Goal: Information Seeking & Learning: Learn about a topic

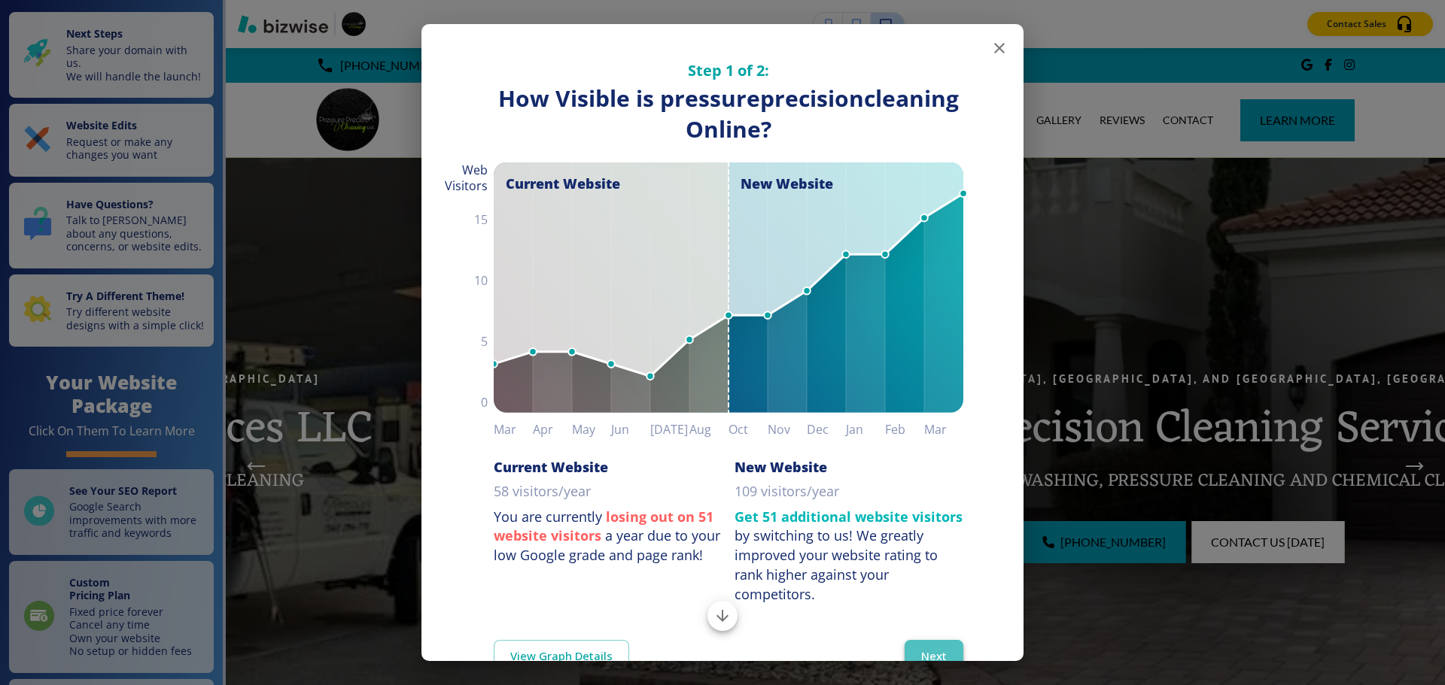
click at [770, 649] on button "Next" at bounding box center [933, 656] width 59 height 32
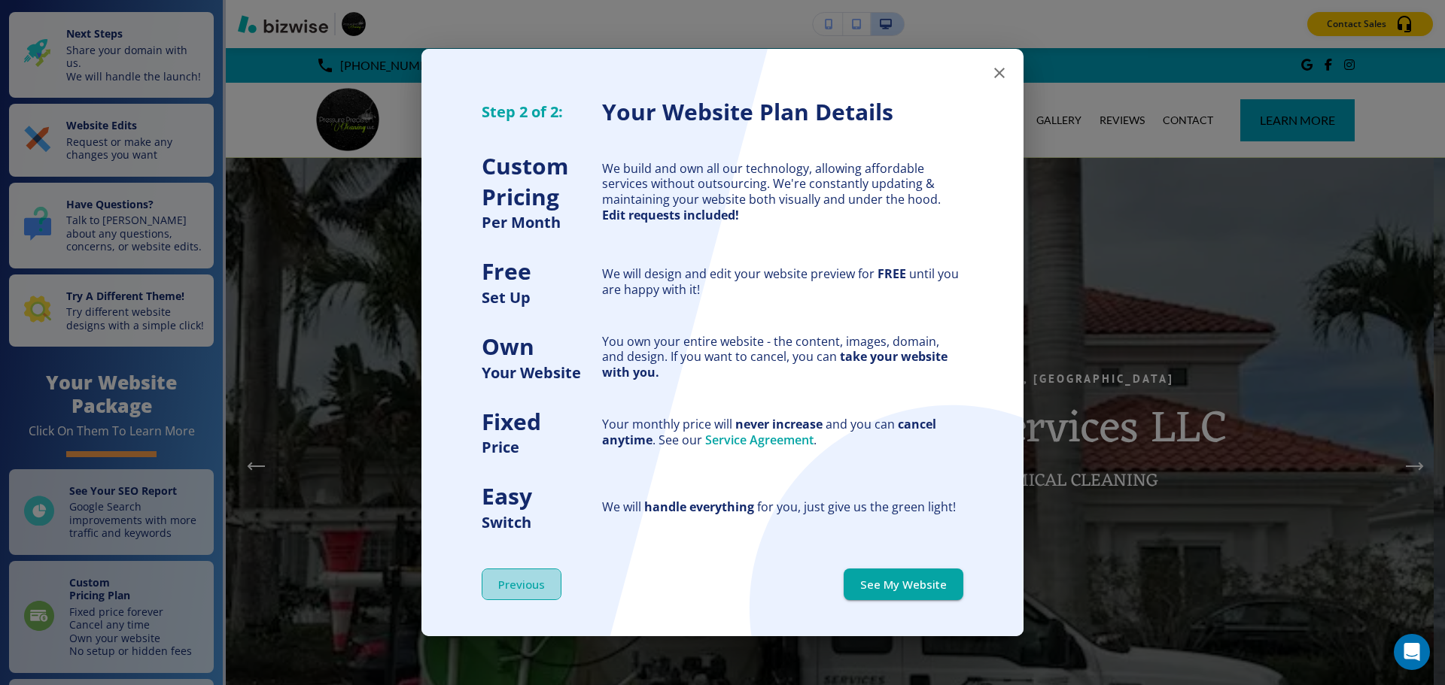
click at [526, 591] on button "Previous" at bounding box center [522, 585] width 80 height 32
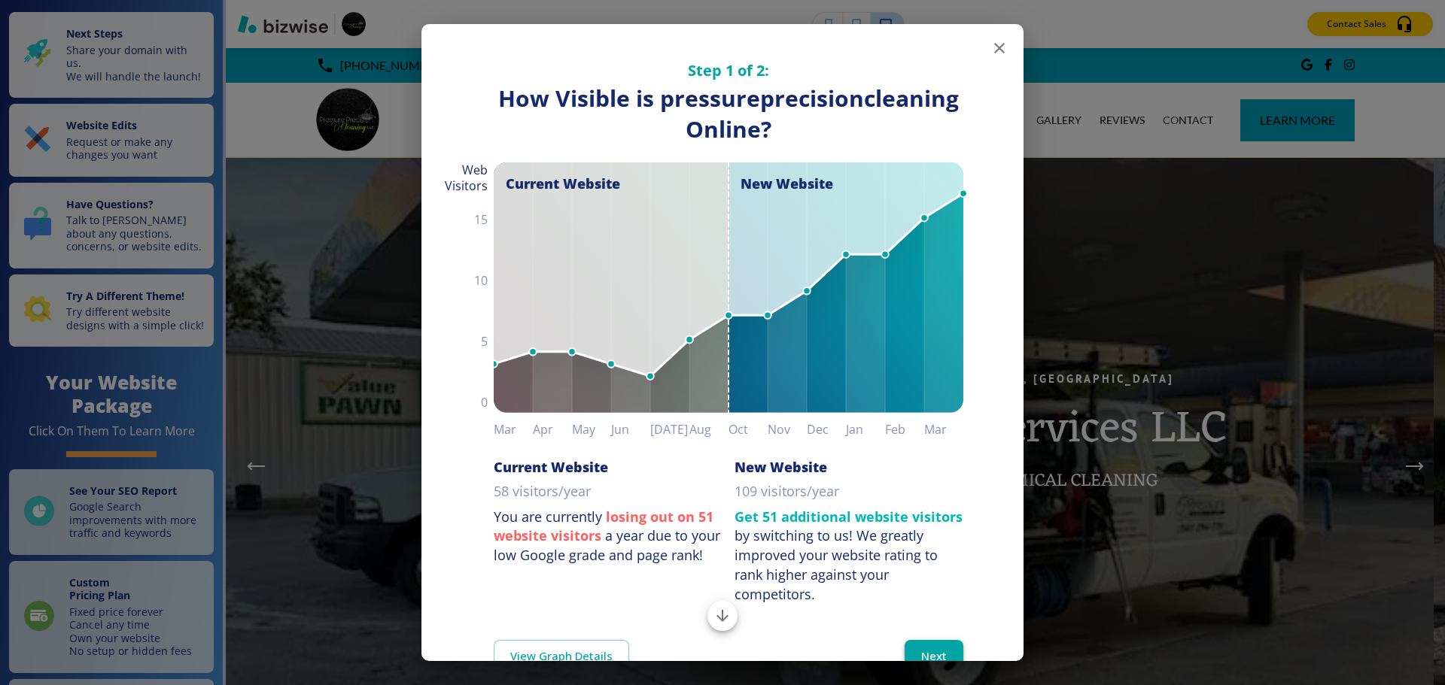
click at [770, 642] on button "Next" at bounding box center [933, 656] width 59 height 32
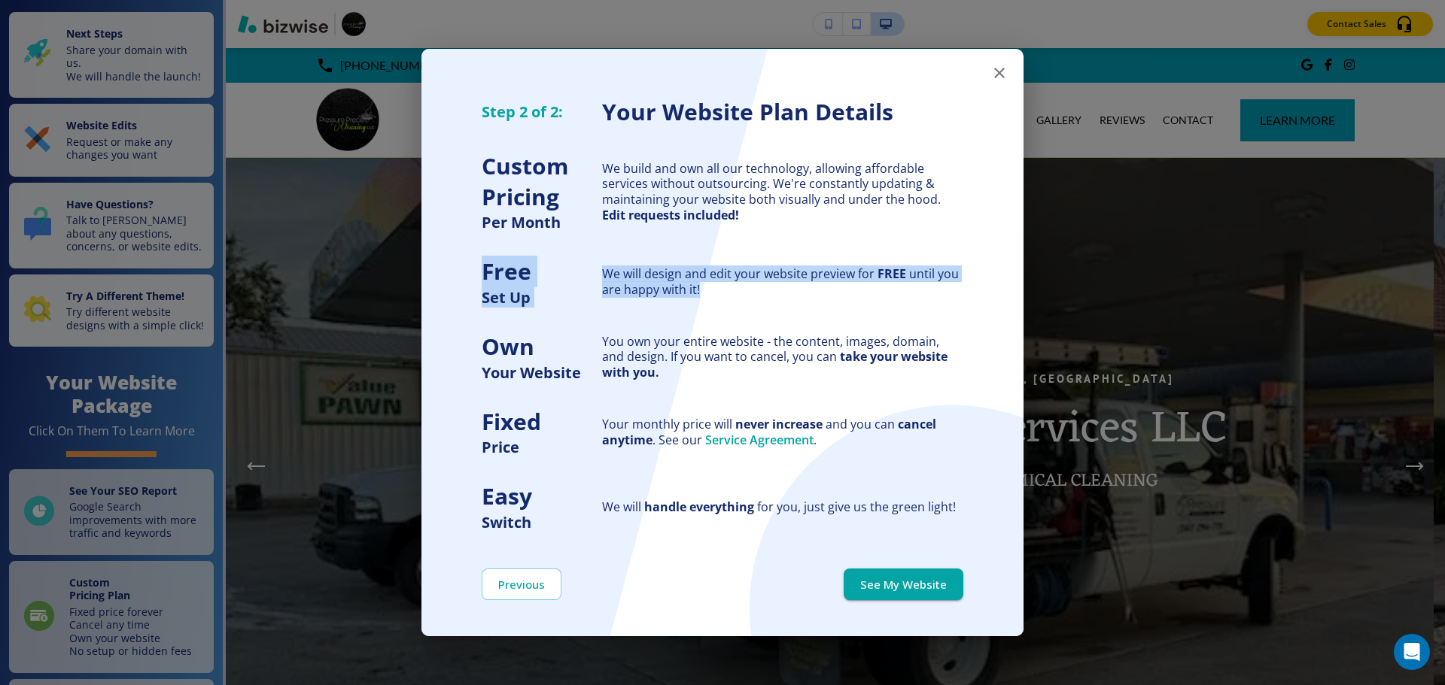
drag, startPoint x: 454, startPoint y: 265, endPoint x: 764, endPoint y: 302, distance: 312.9
click at [764, 302] on div "Step 2 of 2: Your Website Plan Details Custom Pricing Per Month We build and ow…" at bounding box center [722, 279] width 602 height 508
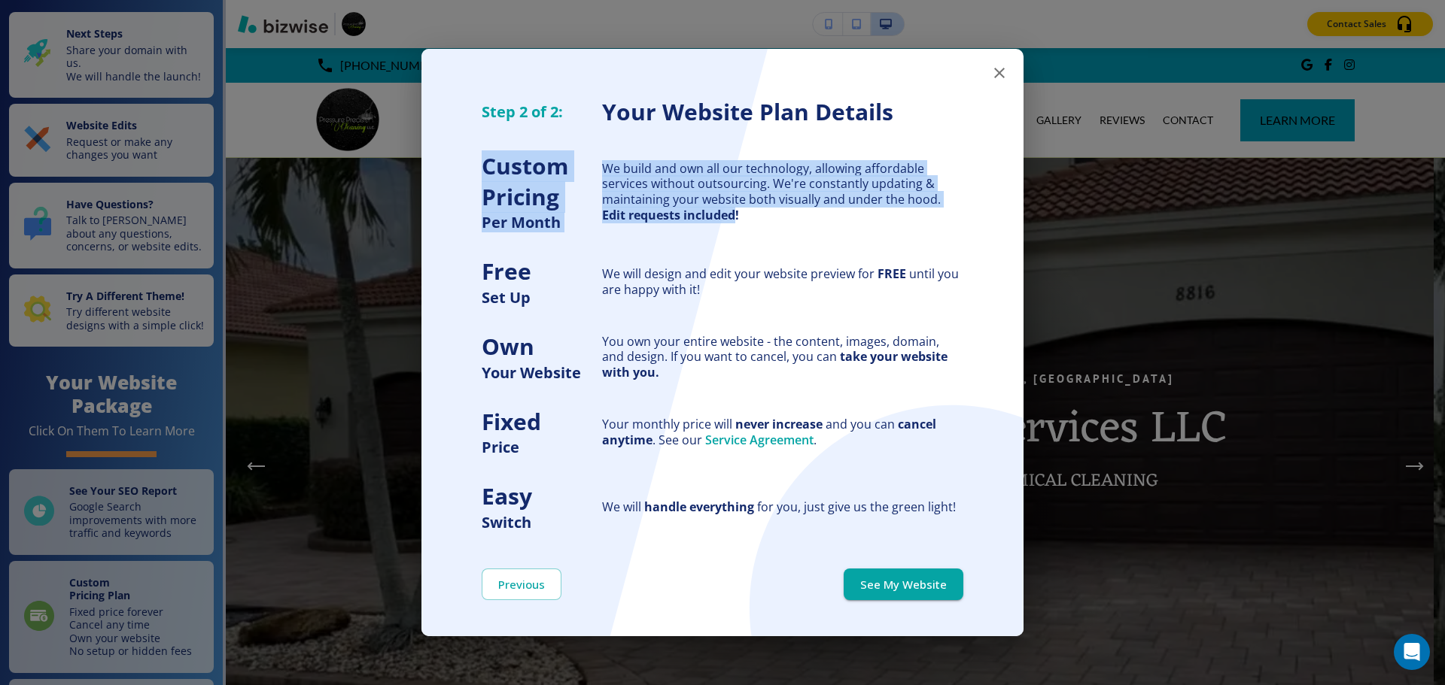
drag, startPoint x: 483, startPoint y: 164, endPoint x: 725, endPoint y: 210, distance: 245.8
click at [723, 210] on div "Step 2 of 2: Your Website Plan Details Custom Pricing Per Month We build and ow…" at bounding box center [722, 279] width 602 height 508
click at [725, 210] on div "We build and own all our technology, allowing affordable services without outso…" at bounding box center [782, 192] width 361 height 62
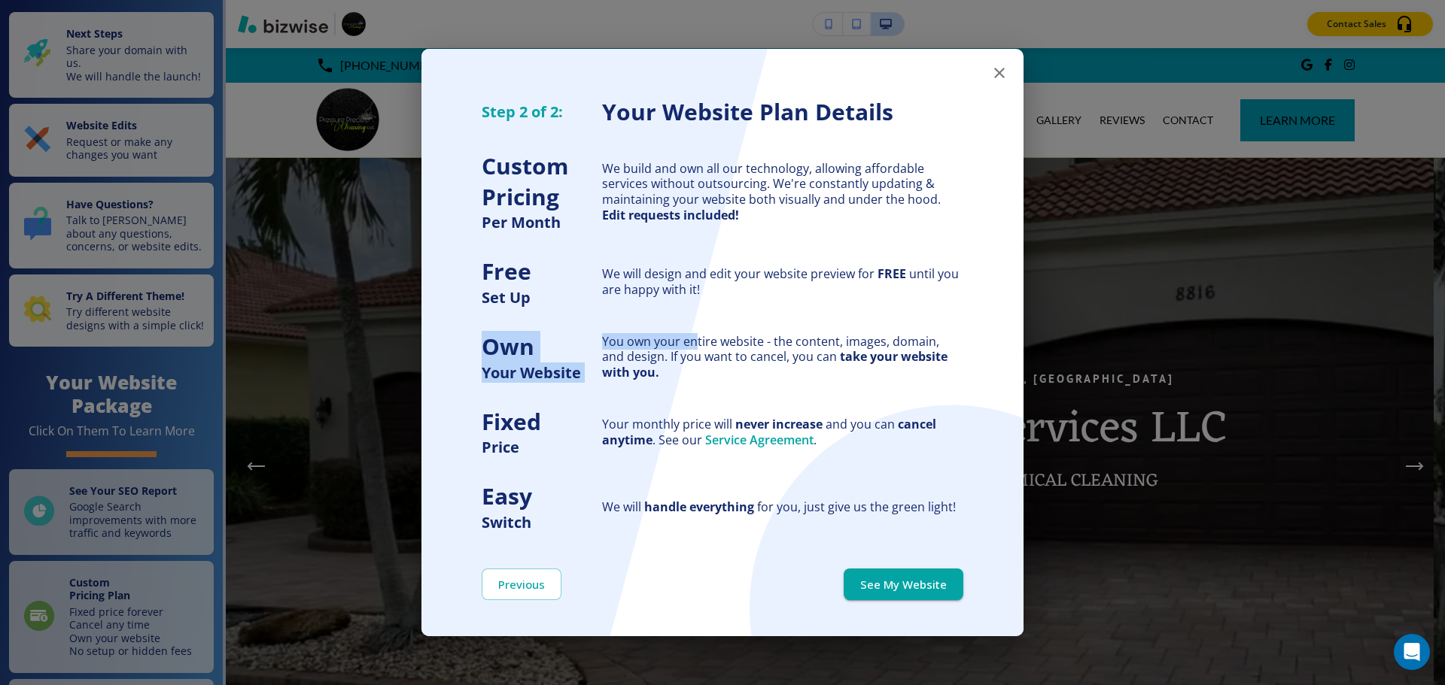
drag, startPoint x: 486, startPoint y: 342, endPoint x: 694, endPoint y: 345, distance: 208.4
click at [694, 345] on div "Step 2 of 2: Your Website Plan Details Custom Pricing Per Month We build and ow…" at bounding box center [722, 279] width 602 height 508
click at [643, 370] on div "You own your entire website - the content, images, domain, and design. If you w…" at bounding box center [782, 357] width 361 height 47
drag, startPoint x: 472, startPoint y: 439, endPoint x: 609, endPoint y: 459, distance: 138.4
click at [609, 458] on div "Step 2 of 2: Your Website Plan Details Custom Pricing Per Month We build and ow…" at bounding box center [722, 279] width 602 height 508
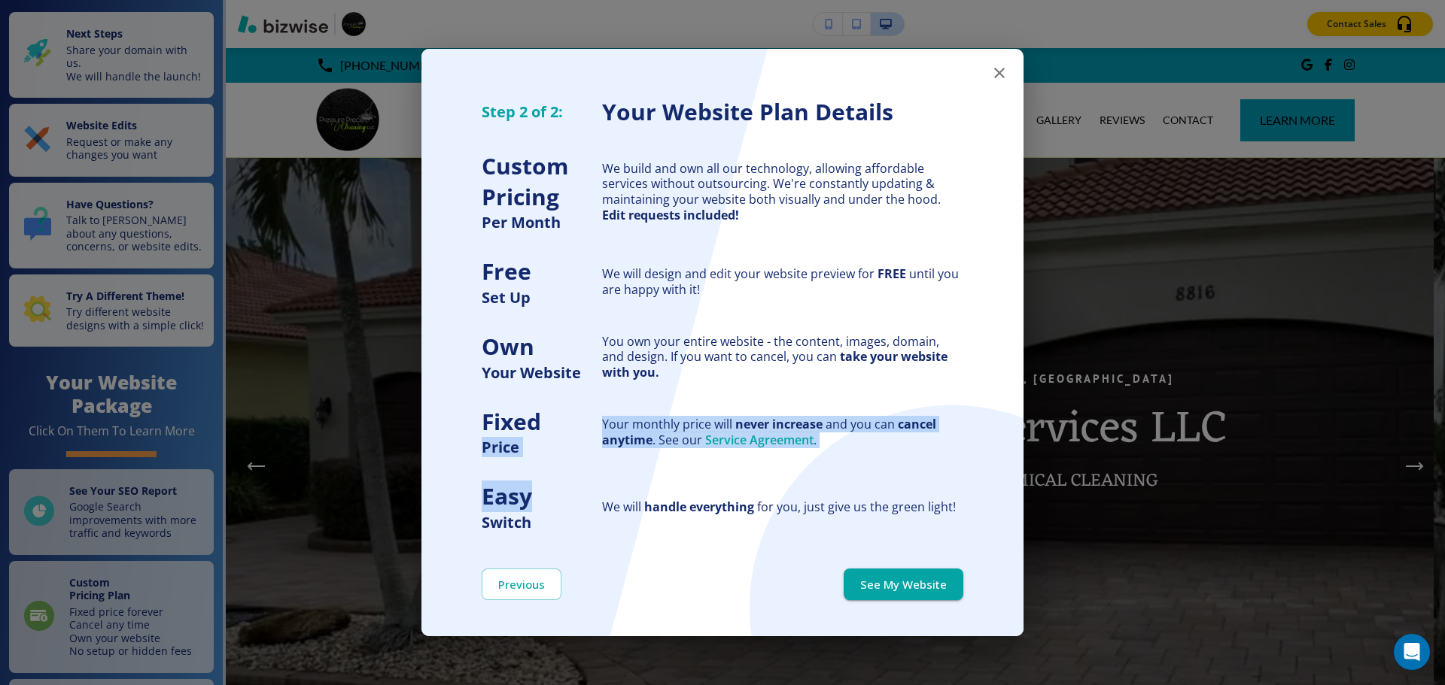
click at [770, 580] on button "See My Website" at bounding box center [903, 585] width 120 height 32
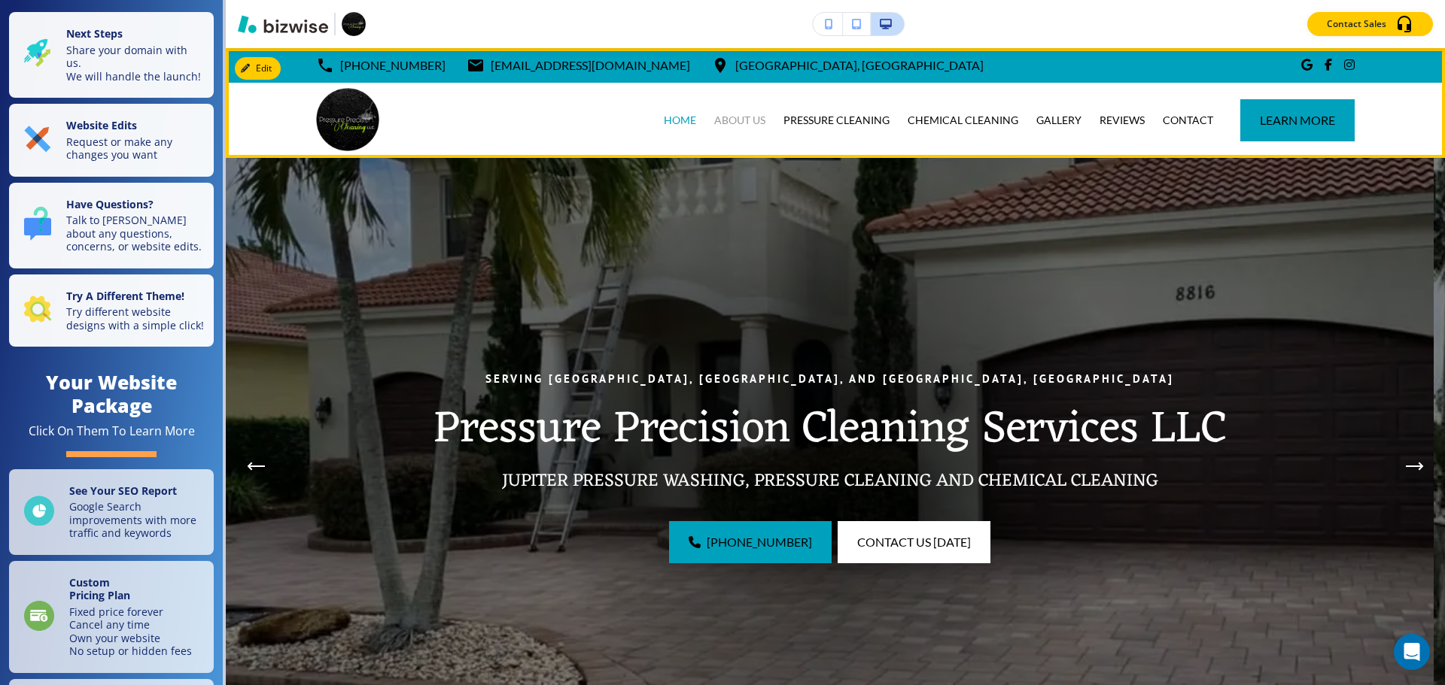
click at [723, 115] on p "ABOUT US" at bounding box center [739, 120] width 51 height 15
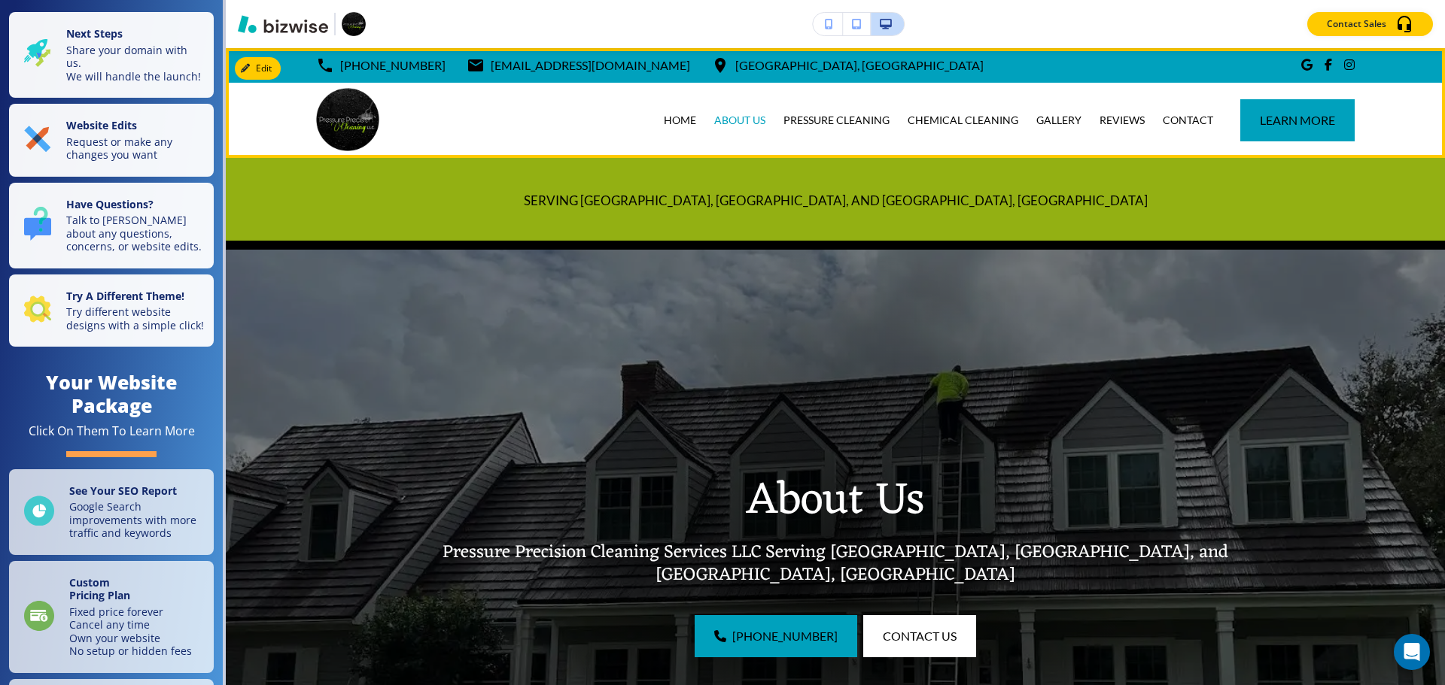
click at [770, 111] on div "PRESSURE CLEANING" at bounding box center [836, 120] width 124 height 75
click at [770, 117] on p "PRESSURE CLEANING" at bounding box center [836, 120] width 106 height 15
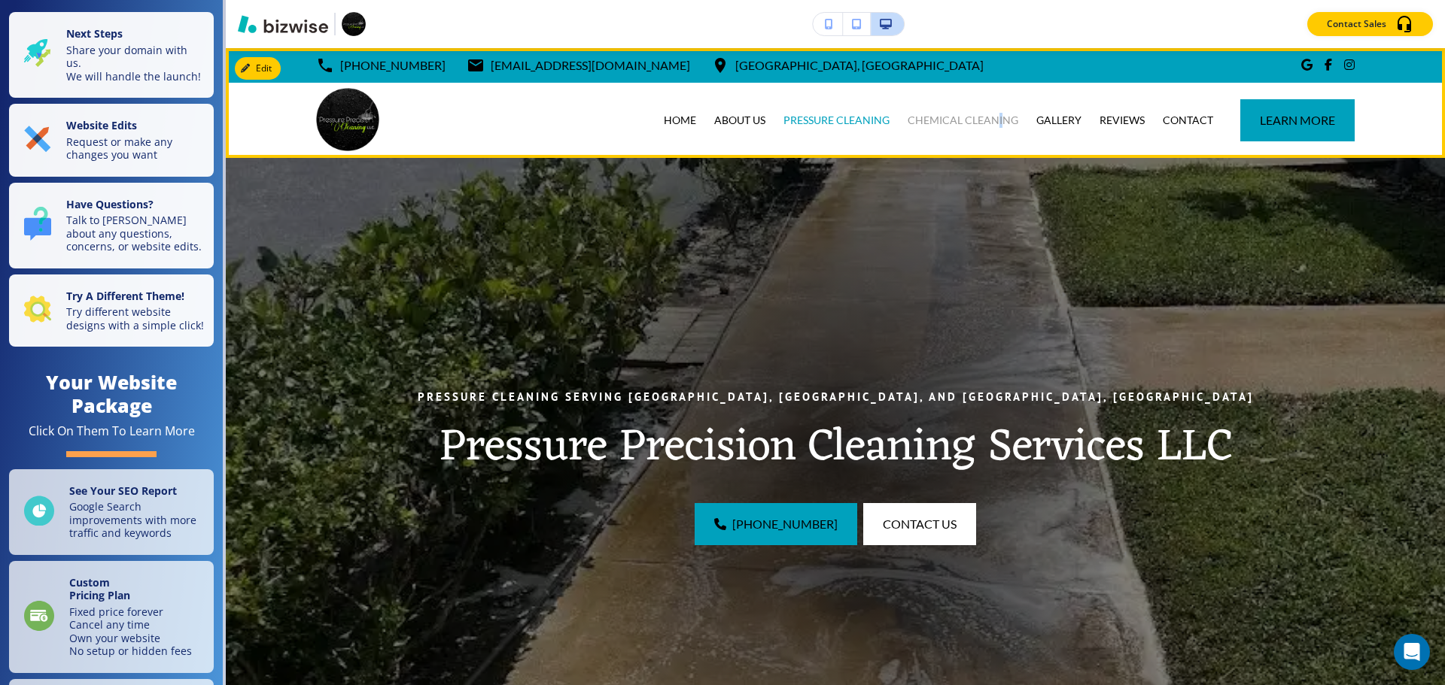
click at [770, 112] on div "CHEMICAL CLEANING" at bounding box center [962, 120] width 129 height 75
drag, startPoint x: 982, startPoint y: 123, endPoint x: 993, endPoint y: 121, distance: 11.4
click at [770, 123] on p "CHEMICAL CLEANING" at bounding box center [962, 120] width 111 height 15
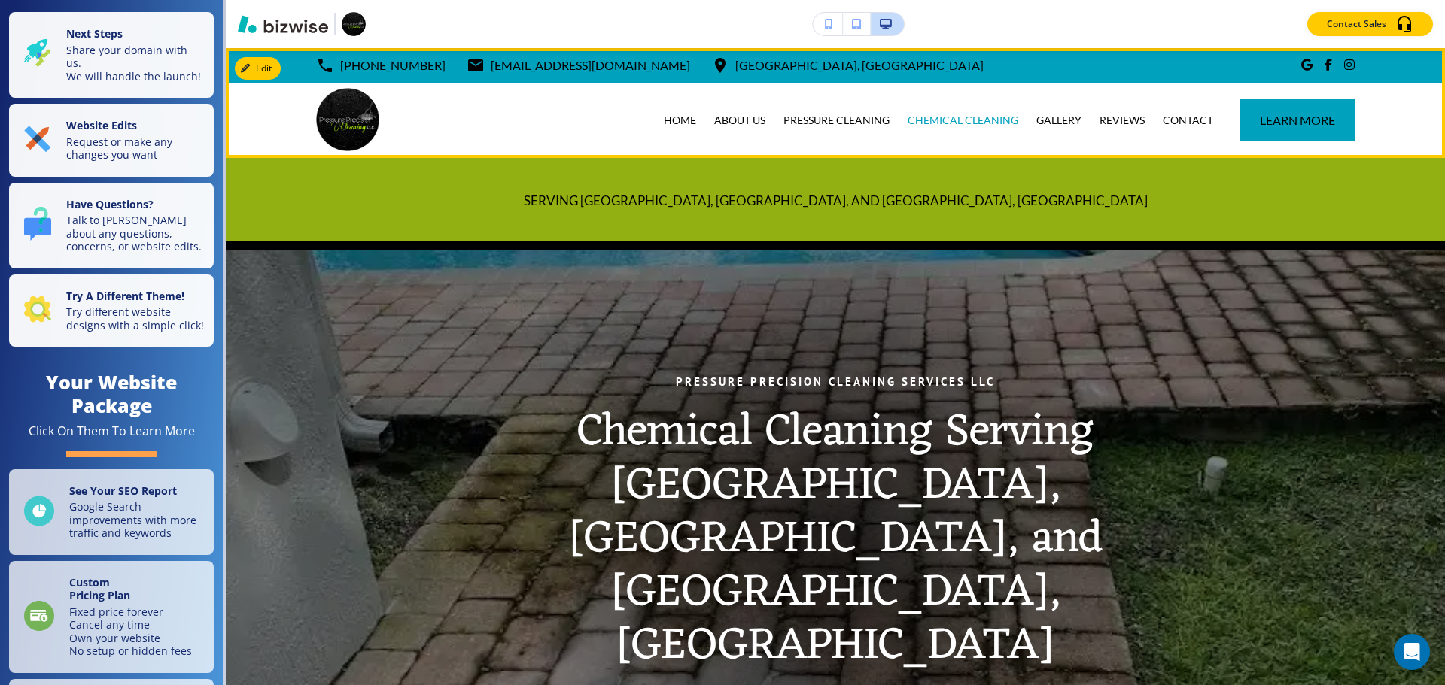
click at [770, 111] on div "GALLERY" at bounding box center [1058, 120] width 63 height 75
click at [770, 114] on p "GALLERY" at bounding box center [1058, 120] width 45 height 15
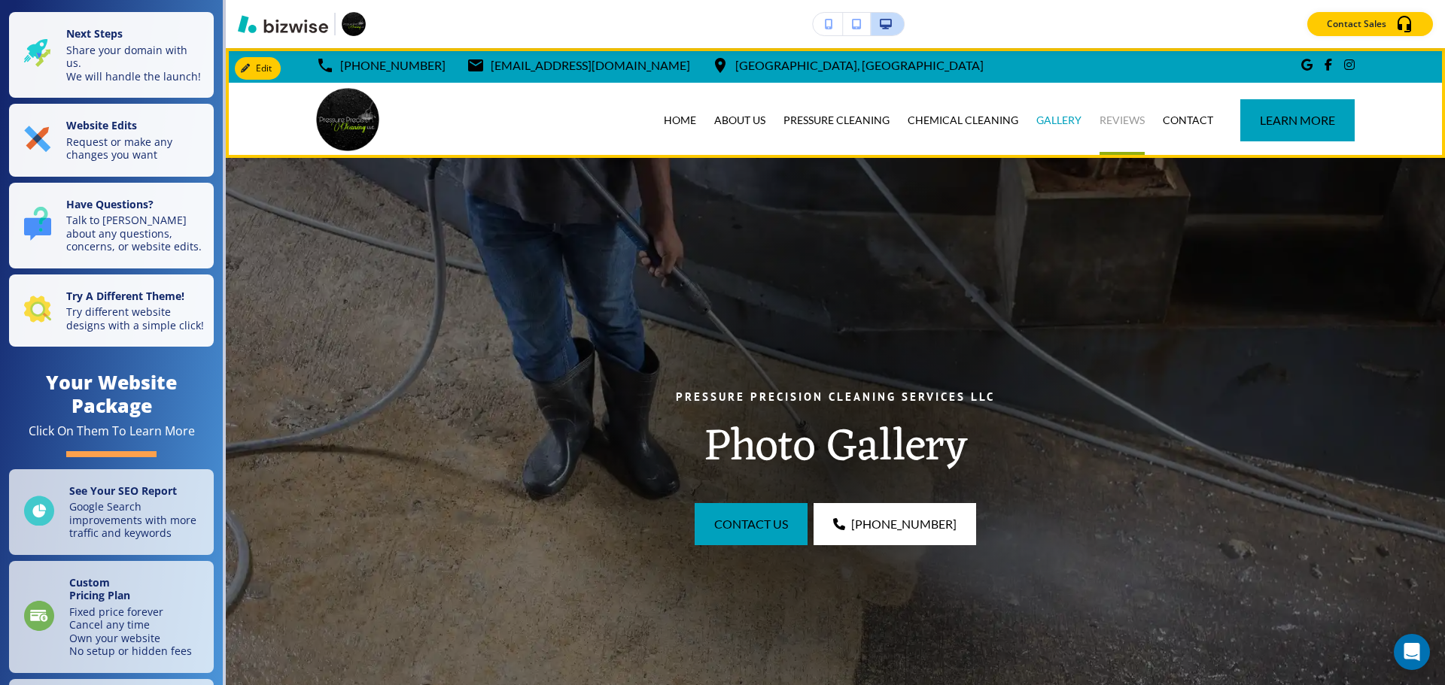
click at [770, 115] on p "REVIEWS" at bounding box center [1121, 120] width 45 height 15
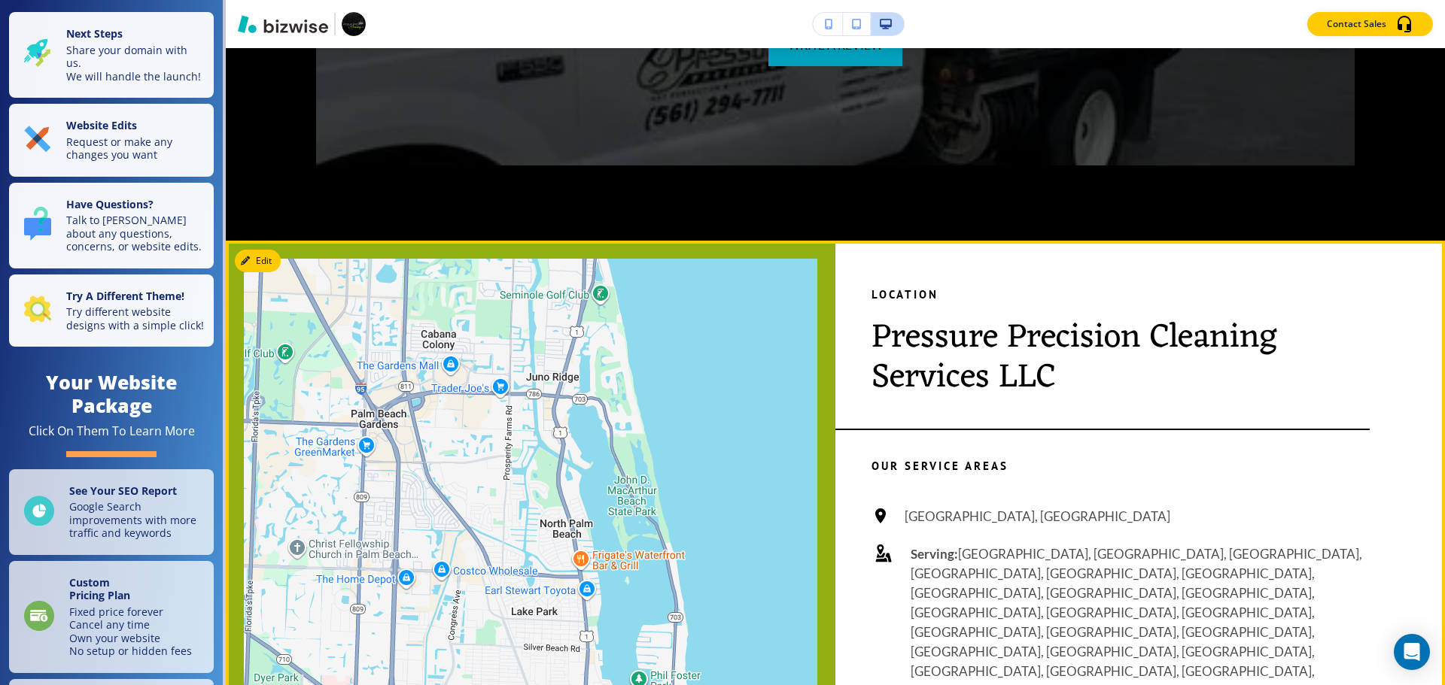
scroll to position [3912, 0]
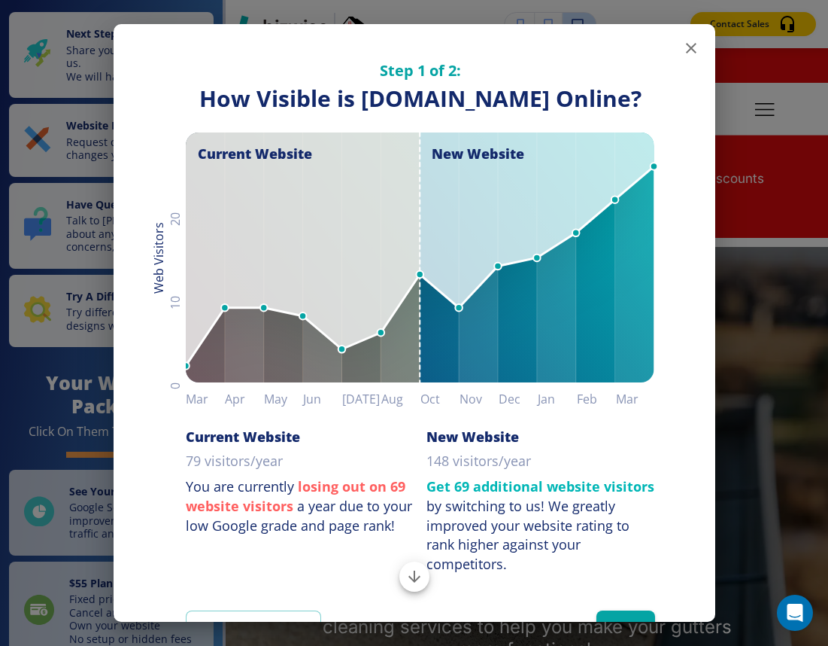
click at [682, 45] on icon "button" at bounding box center [691, 48] width 18 height 18
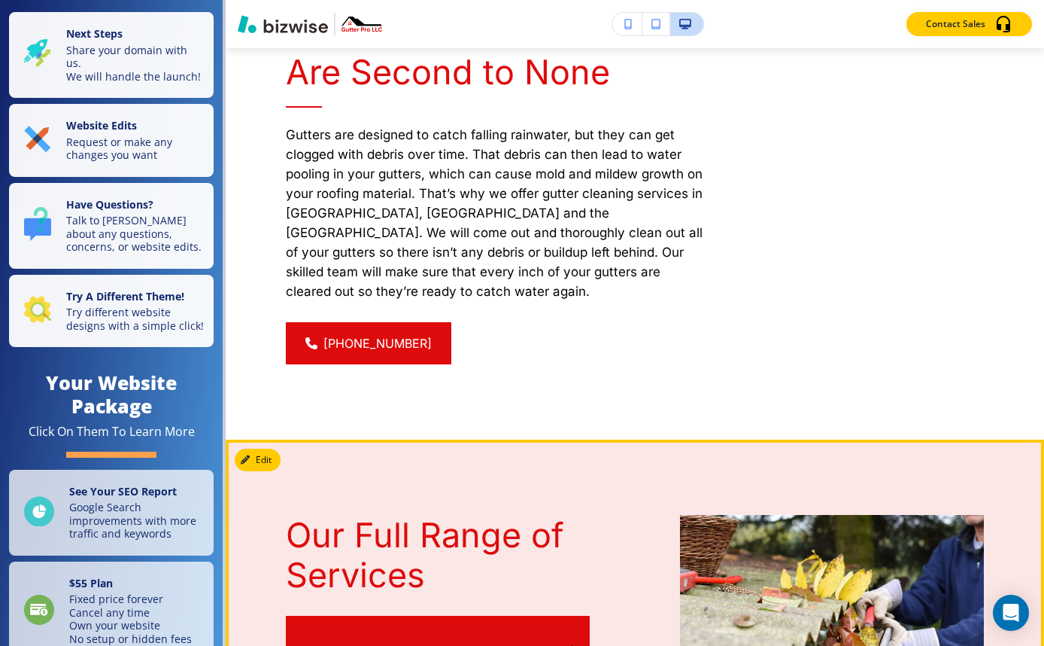
scroll to position [3323, 0]
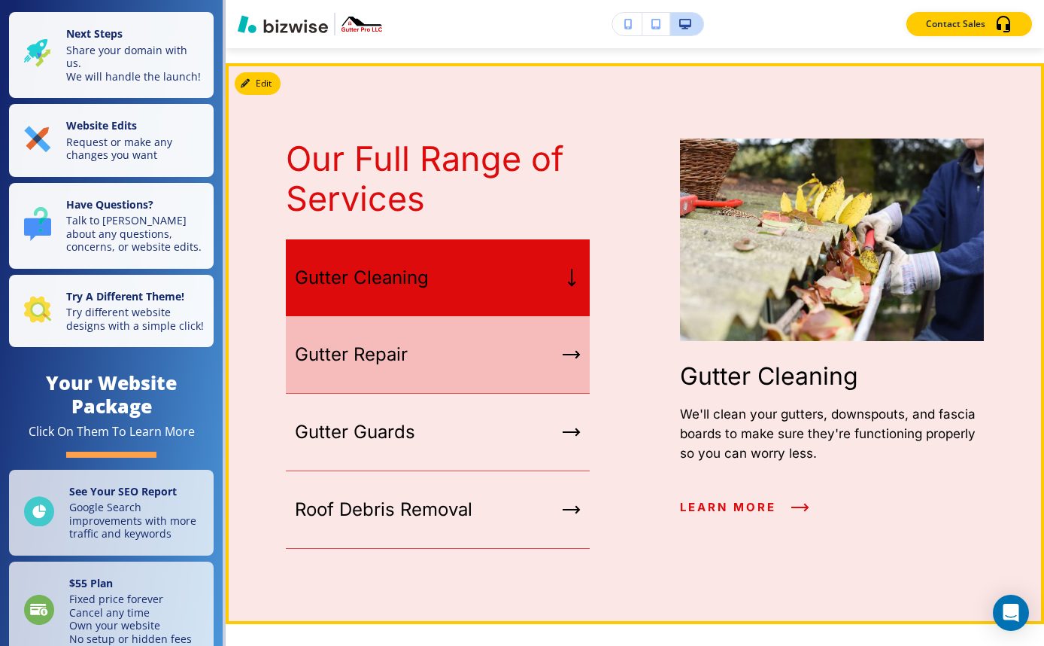
click at [509, 316] on div "Gutter Repair" at bounding box center [438, 354] width 304 height 77
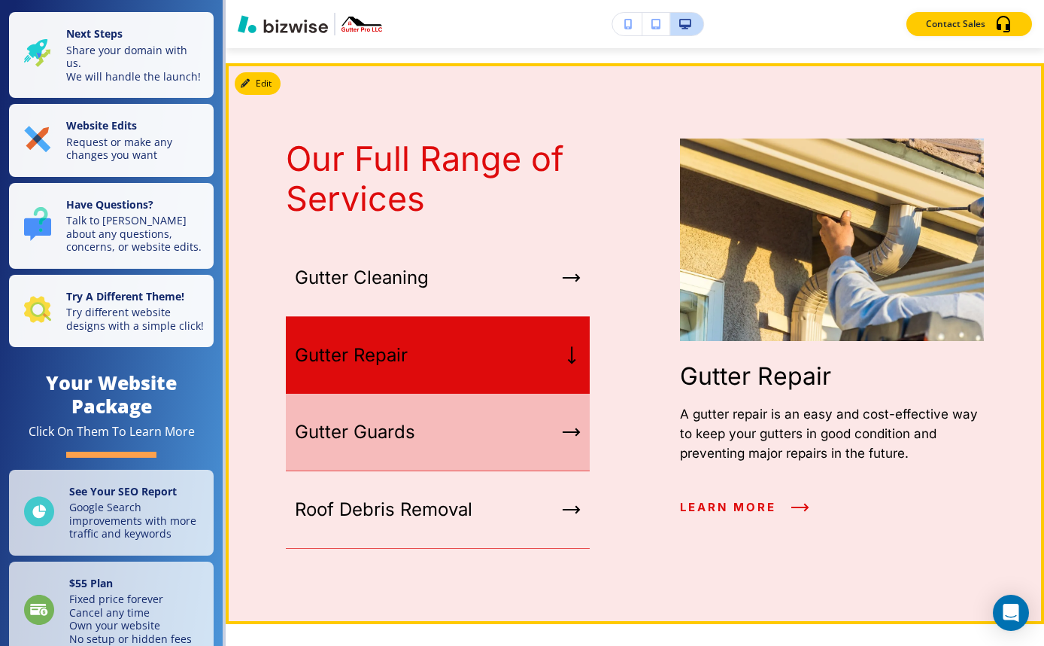
click at [488, 393] on div "Gutter Guards" at bounding box center [438, 431] width 304 height 77
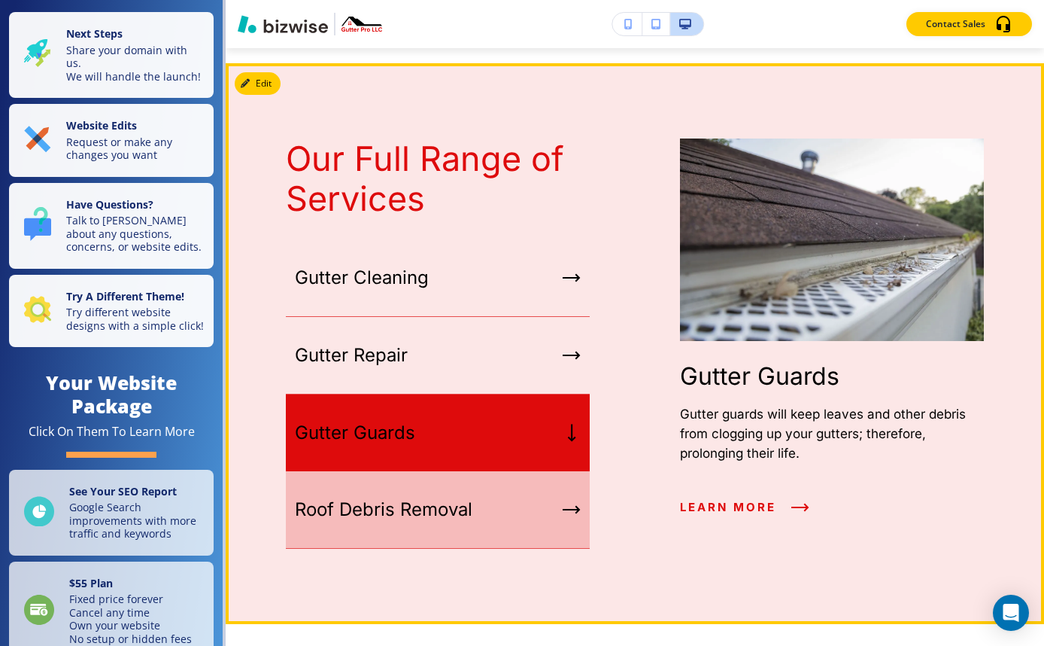
click at [489, 471] on div "Roof Debris Removal" at bounding box center [438, 509] width 304 height 77
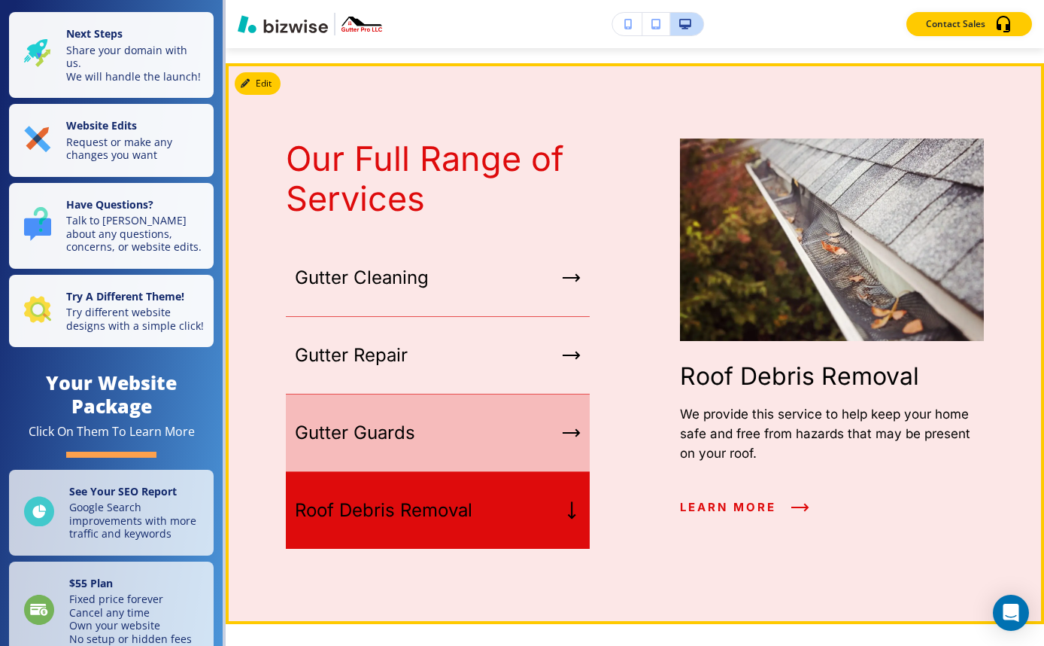
click at [578, 394] on div "Gutter Guards" at bounding box center [438, 432] width 304 height 77
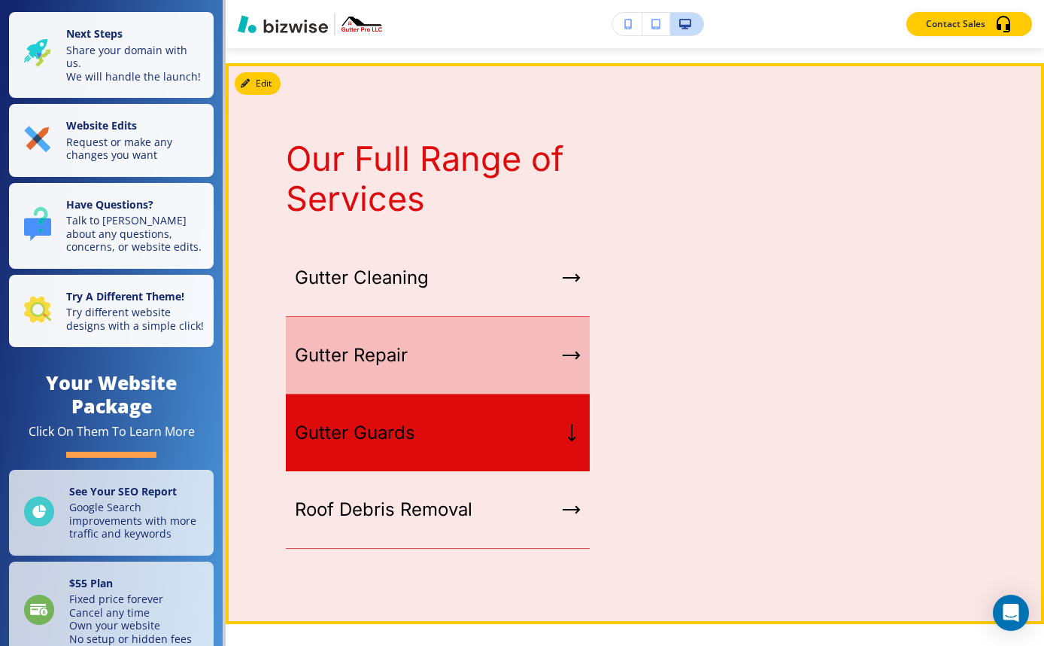
click at [561, 317] on div "Gutter Repair" at bounding box center [438, 355] width 304 height 77
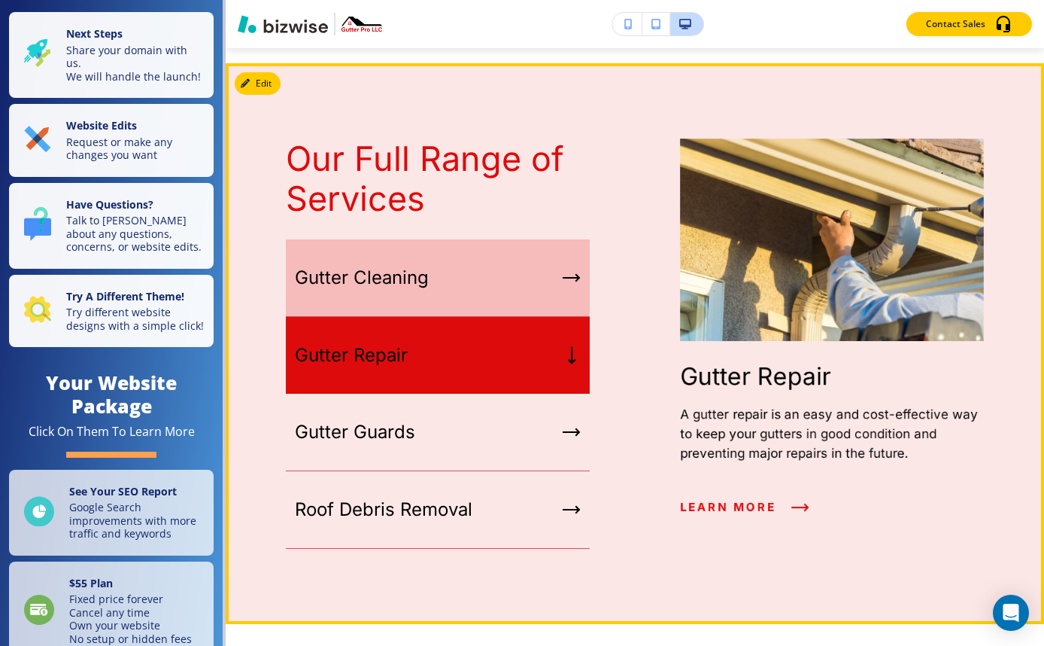
click at [561, 239] on div "Gutter Cleaning" at bounding box center [438, 277] width 304 height 77
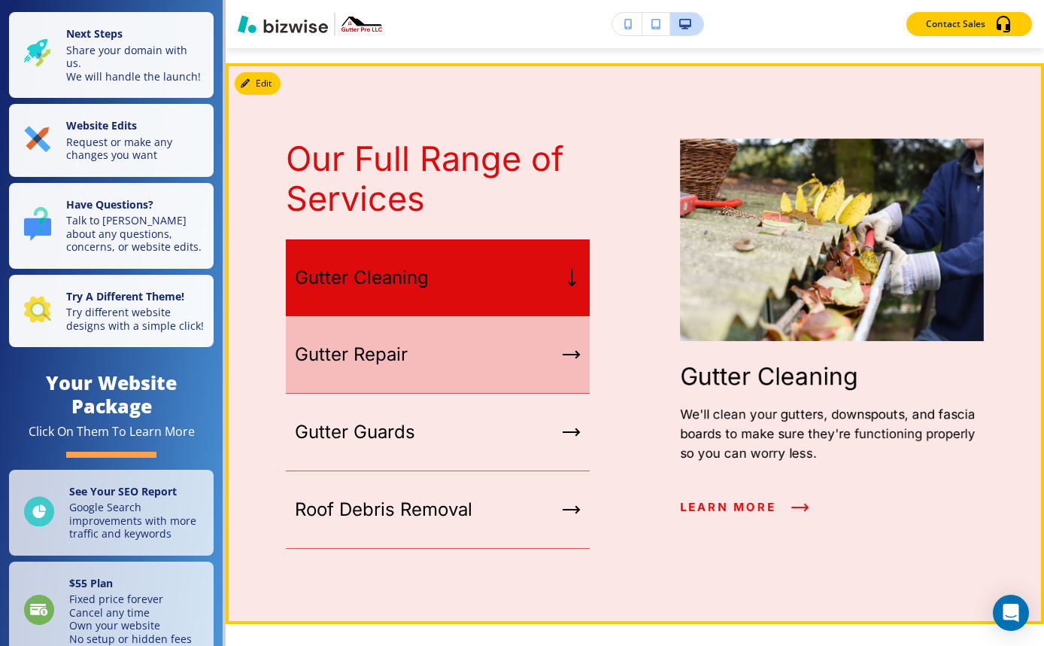
click at [564, 350] on icon "button" at bounding box center [572, 354] width 18 height 9
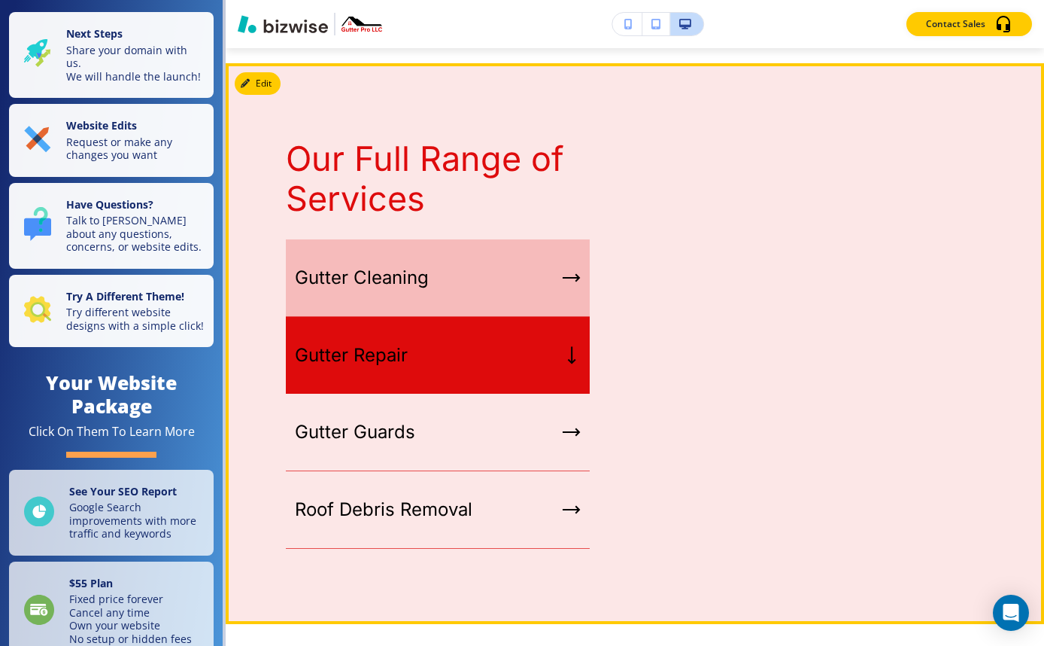
click at [563, 271] on div "button" at bounding box center [572, 278] width 18 height 14
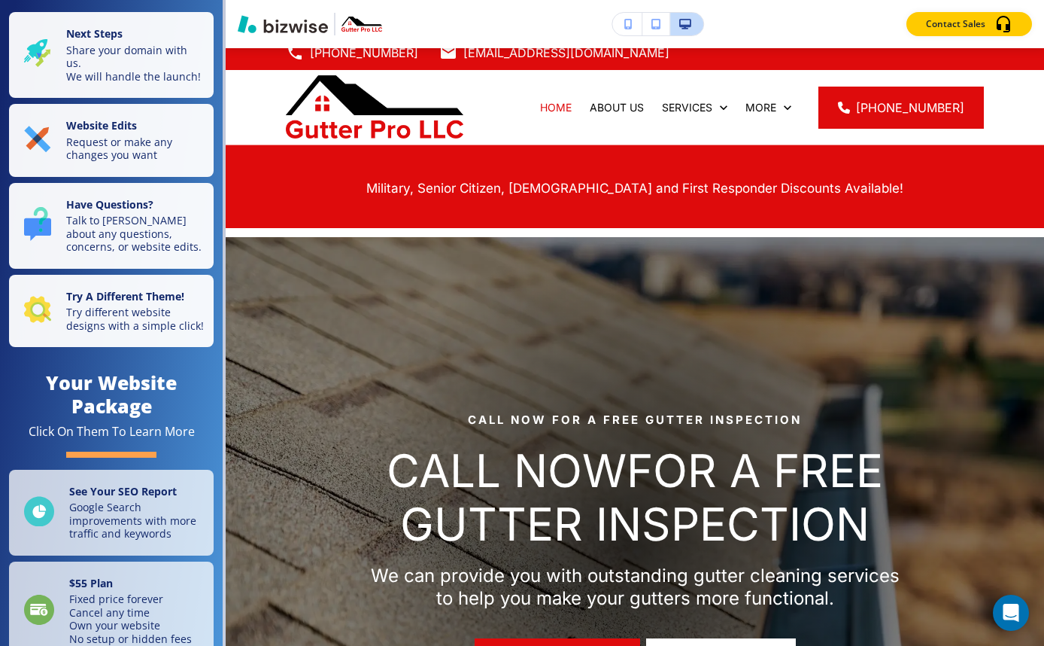
scroll to position [0, 0]
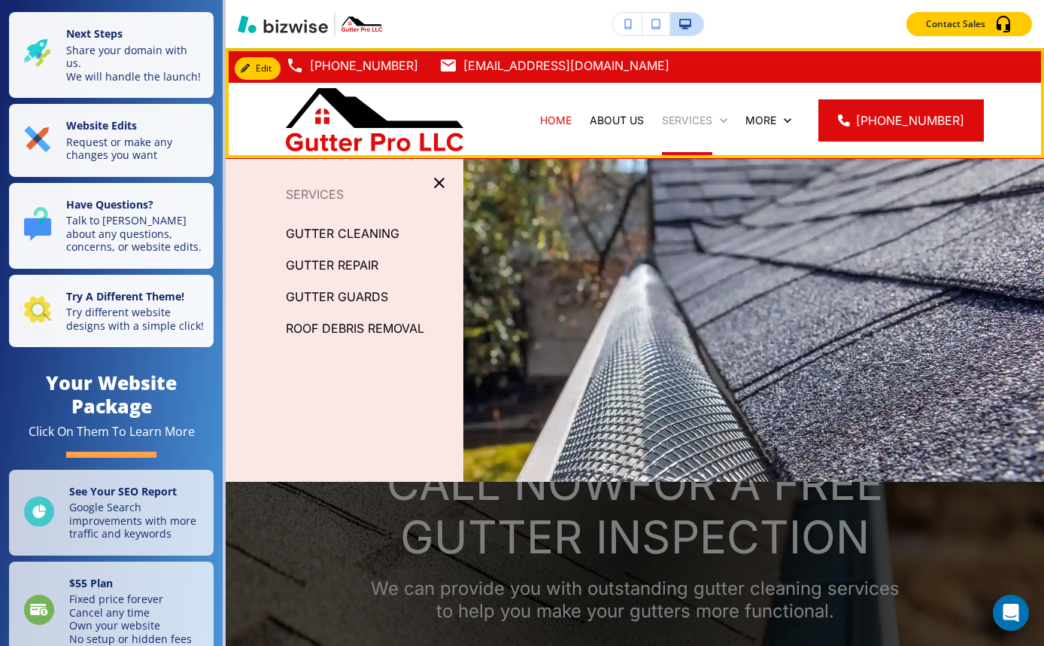
click at [686, 126] on p "SERVICES" at bounding box center [687, 120] width 50 height 15
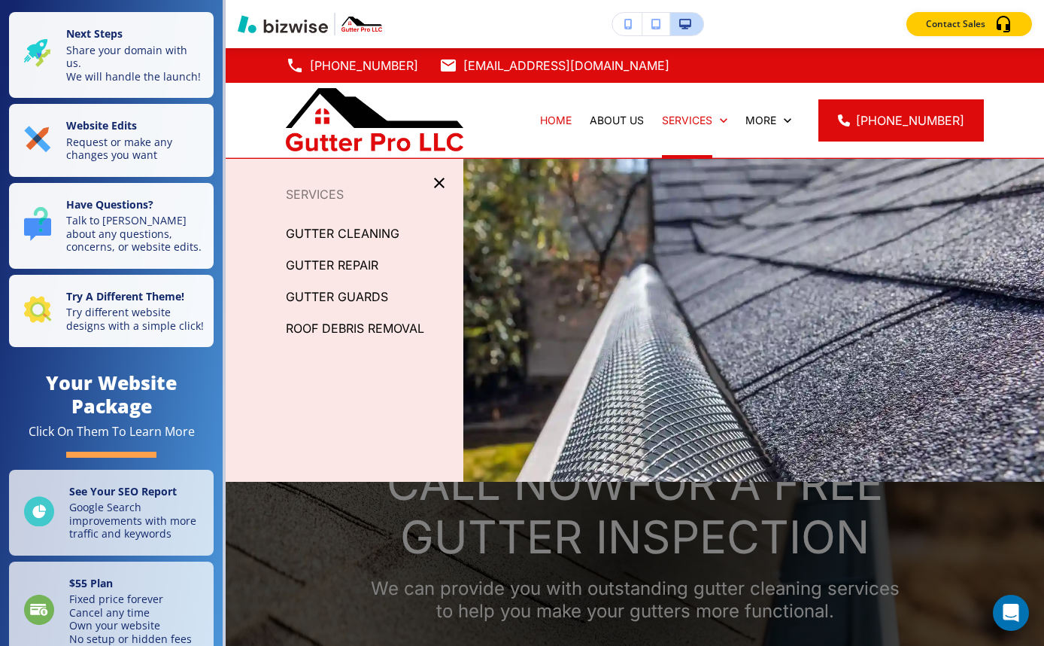
click at [435, 186] on icon "button" at bounding box center [439, 183] width 18 height 18
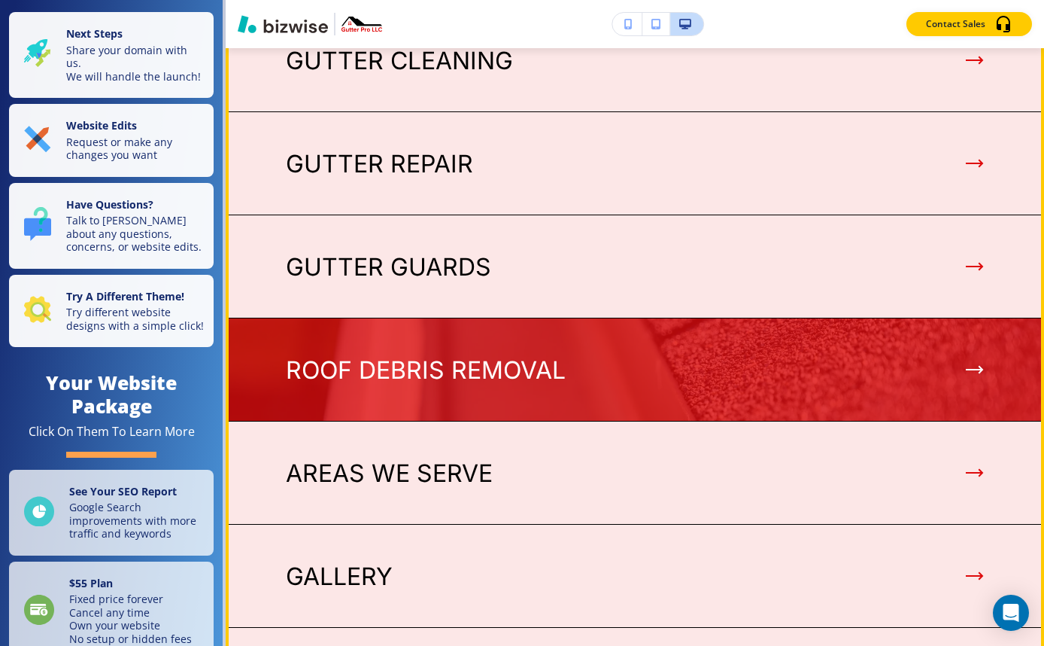
scroll to position [4063, 0]
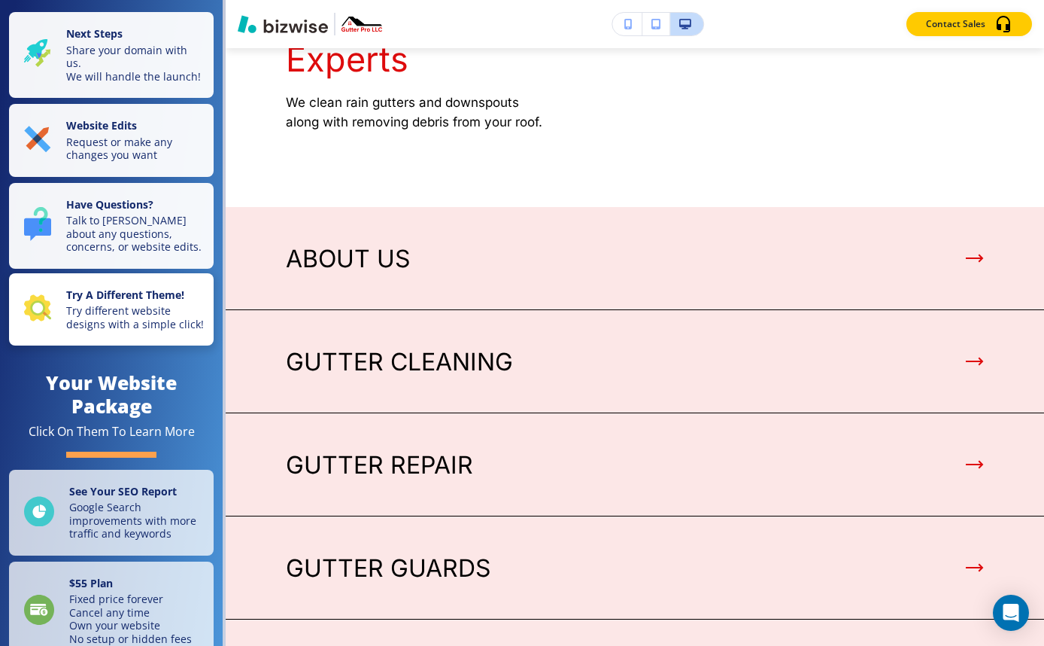
click at [111, 329] on p "Try different website designs with a simple click!" at bounding box center [135, 317] width 138 height 26
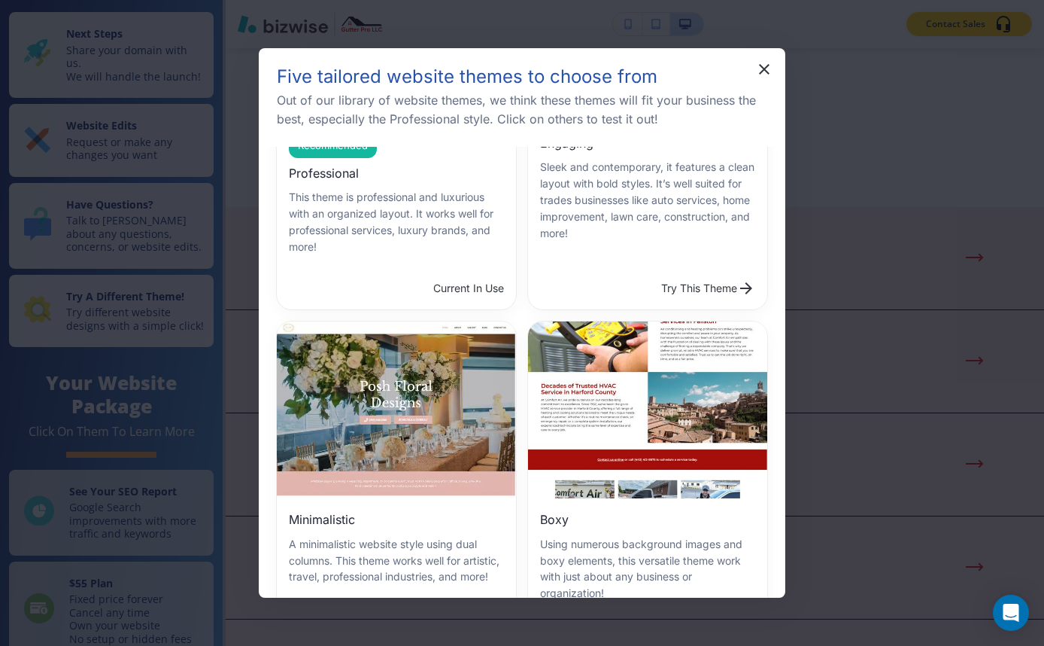
scroll to position [0, 0]
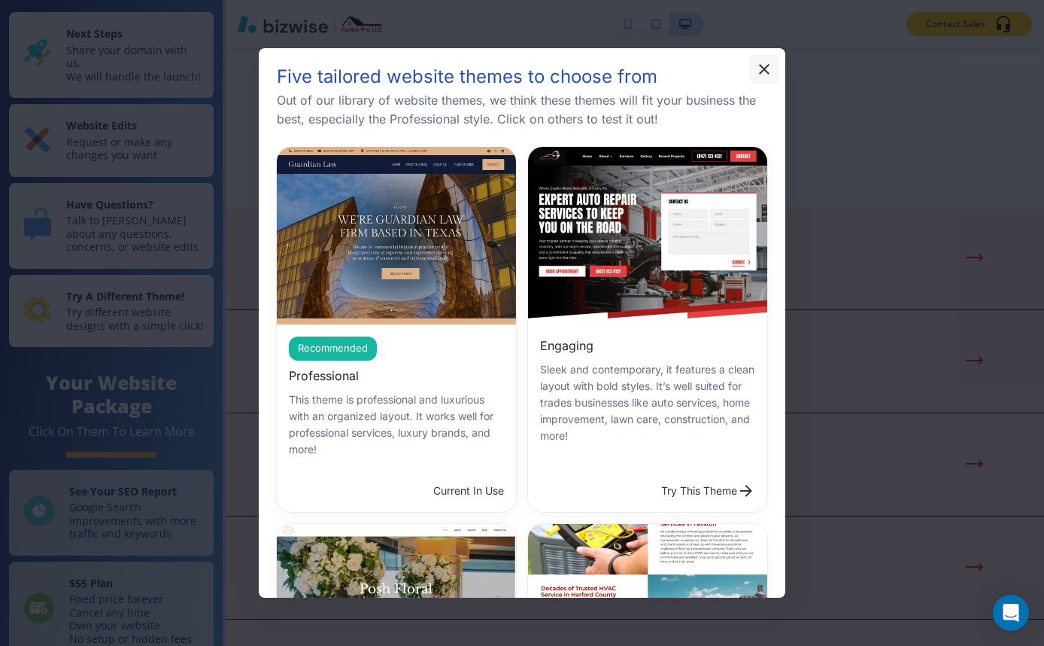
click at [765, 71] on icon "button" at bounding box center [764, 69] width 18 height 18
